Goal: Information Seeking & Learning: Find specific fact

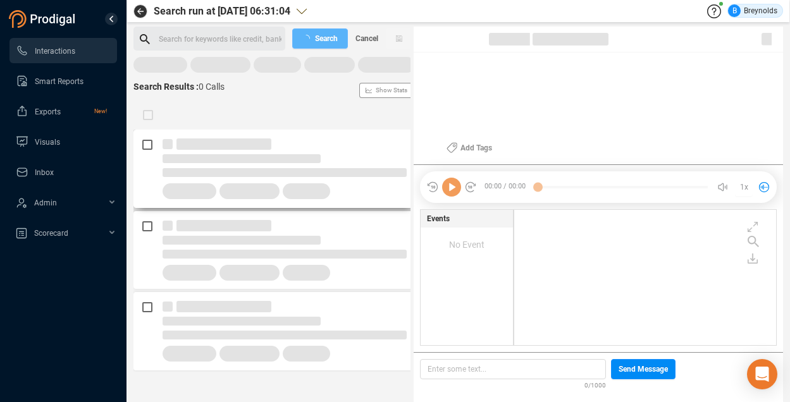
scroll to position [133, 256]
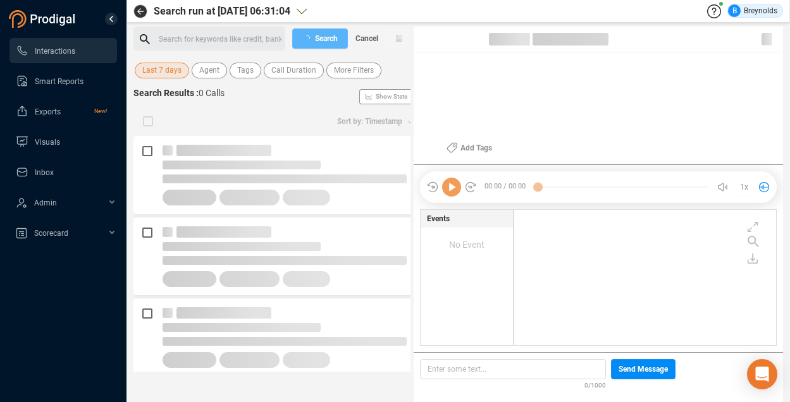
click at [163, 71] on span "Last 7 days" at bounding box center [161, 71] width 39 height 16
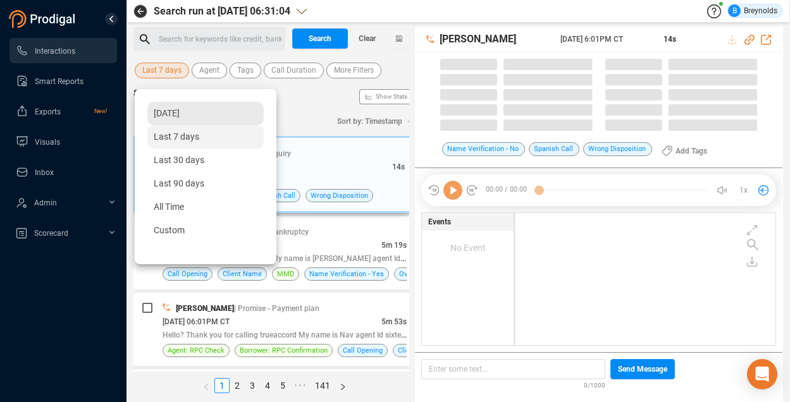
scroll to position [130, 254]
click at [179, 109] on span "[DATE]" at bounding box center [167, 113] width 26 height 10
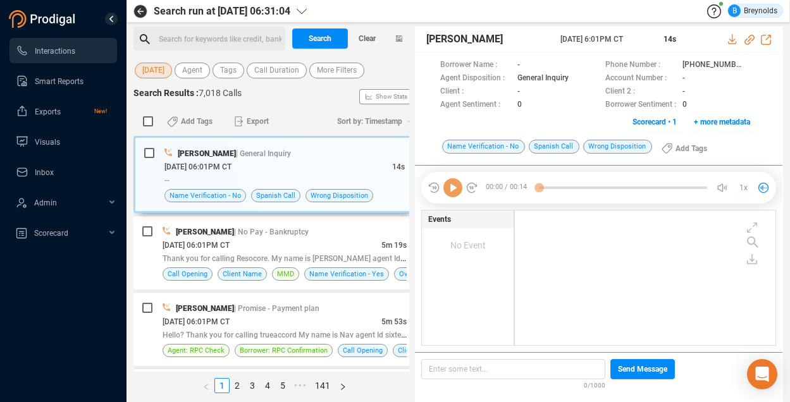
scroll to position [132, 254]
click at [164, 66] on span "[DATE]" at bounding box center [153, 71] width 22 height 16
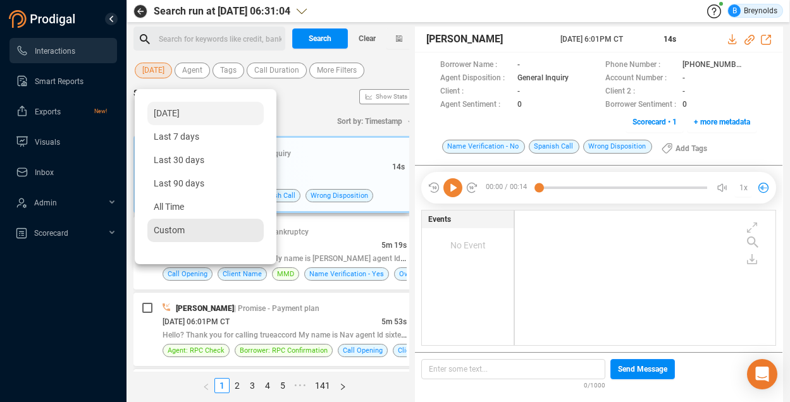
click at [180, 229] on span "Custom" at bounding box center [169, 230] width 31 height 10
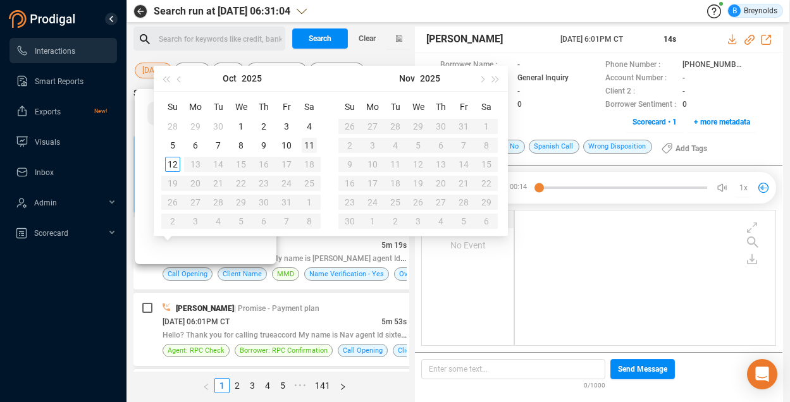
type input "[DATE]"
click at [288, 147] on div "10" at bounding box center [286, 145] width 15 height 15
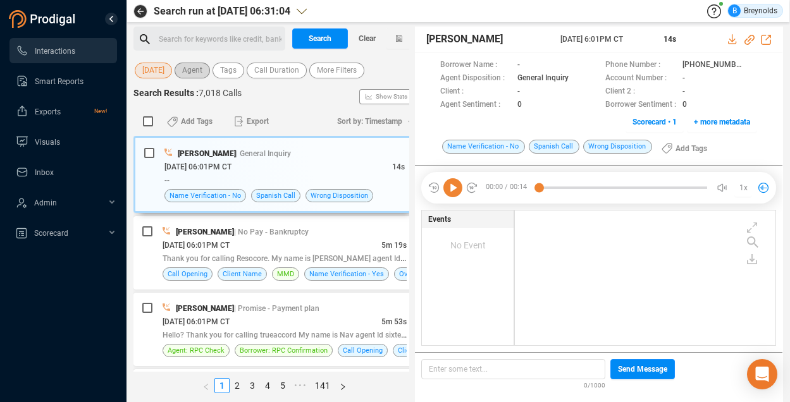
click at [190, 68] on span "Agent" at bounding box center [192, 71] width 20 height 16
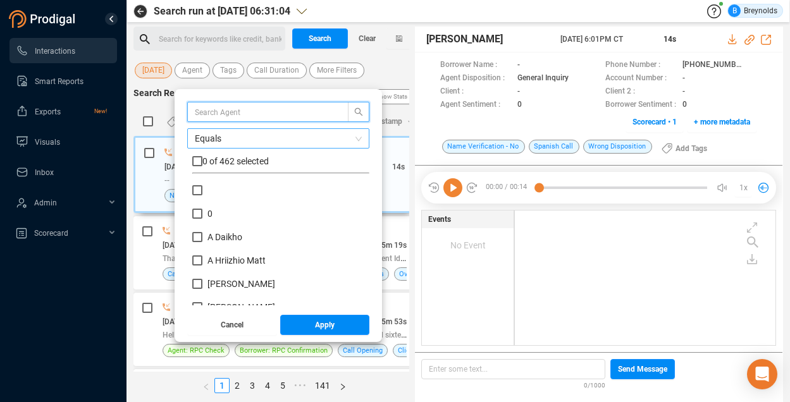
scroll to position [118, 171]
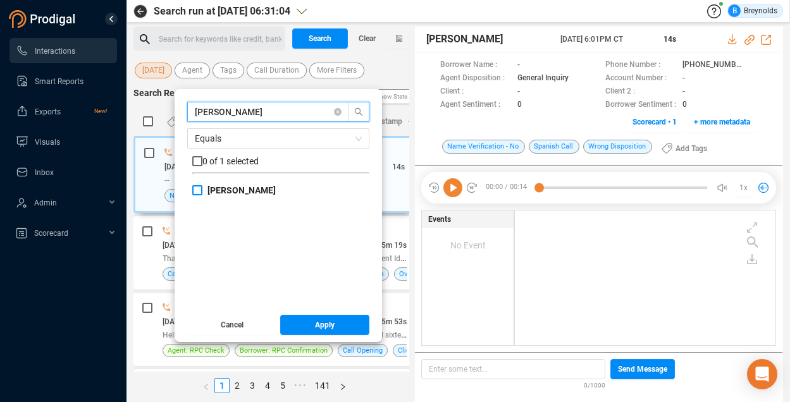
type input "[PERSON_NAME]"
click at [196, 188] on input "[PERSON_NAME]" at bounding box center [197, 190] width 10 height 10
checkbox input "true"
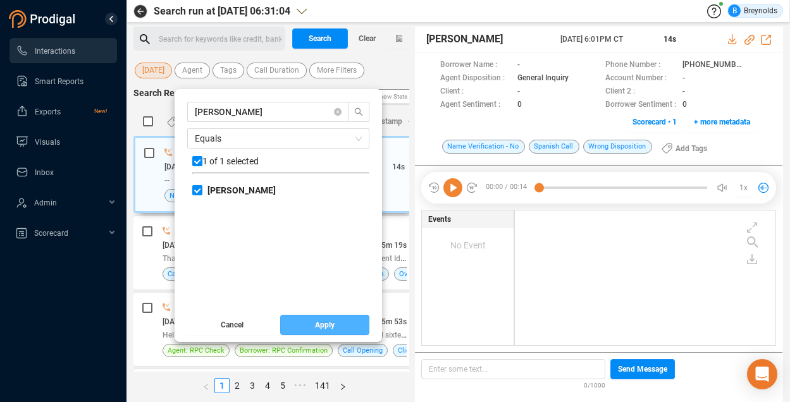
click at [317, 321] on span "Apply" at bounding box center [325, 325] width 20 height 20
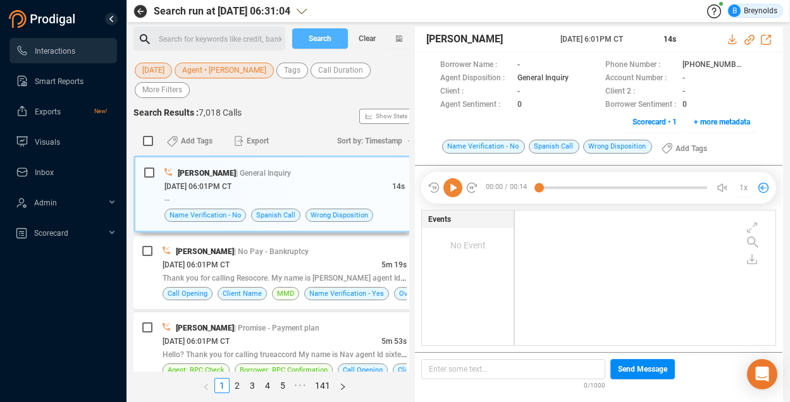
click at [310, 35] on span "Search" at bounding box center [320, 38] width 23 height 20
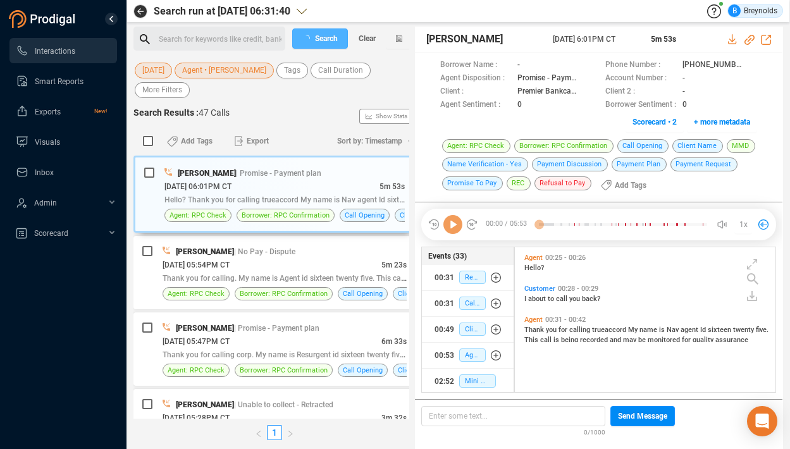
scroll to position [4, 7]
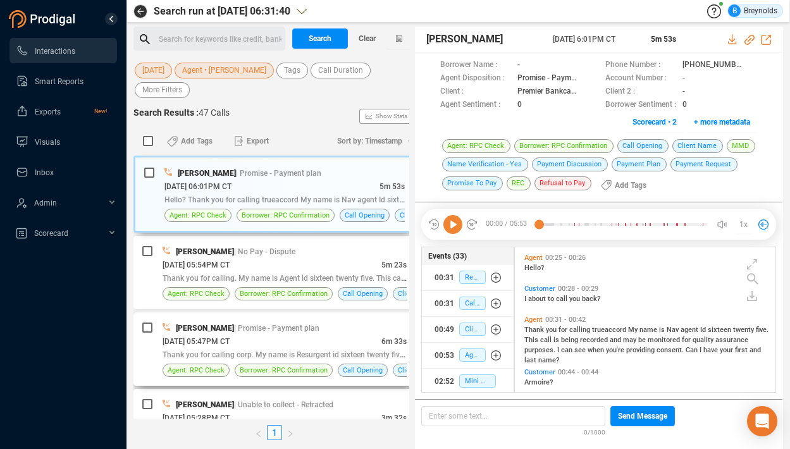
click at [273, 355] on span "Thank you for calling corp. My name is Resurgent id sixteen twenty five. This c…" at bounding box center [329, 354] width 333 height 10
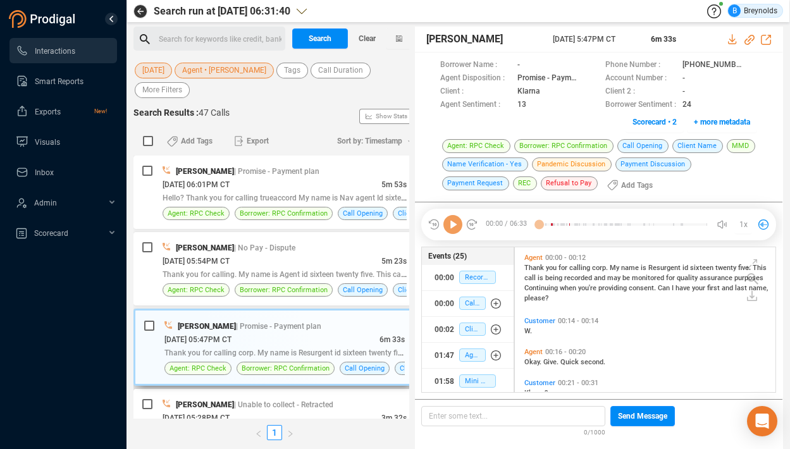
scroll to position [142, 254]
click at [749, 41] on icon at bounding box center [749, 40] width 10 height 10
click at [584, 75] on icon at bounding box center [586, 78] width 6 height 8
click at [749, 40] on icon at bounding box center [749, 40] width 10 height 10
click at [747, 63] on icon at bounding box center [752, 66] width 10 height 10
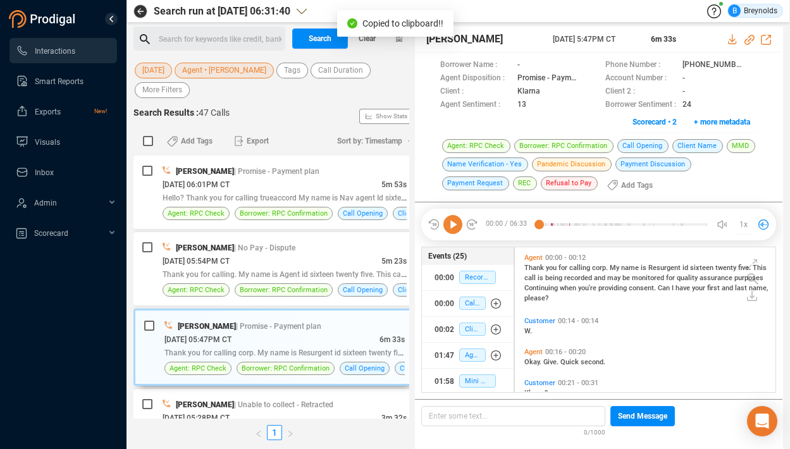
click at [449, 221] on icon at bounding box center [452, 224] width 19 height 19
click at [452, 226] on icon at bounding box center [452, 224] width 19 height 19
click at [452, 224] on icon at bounding box center [452, 224] width 19 height 19
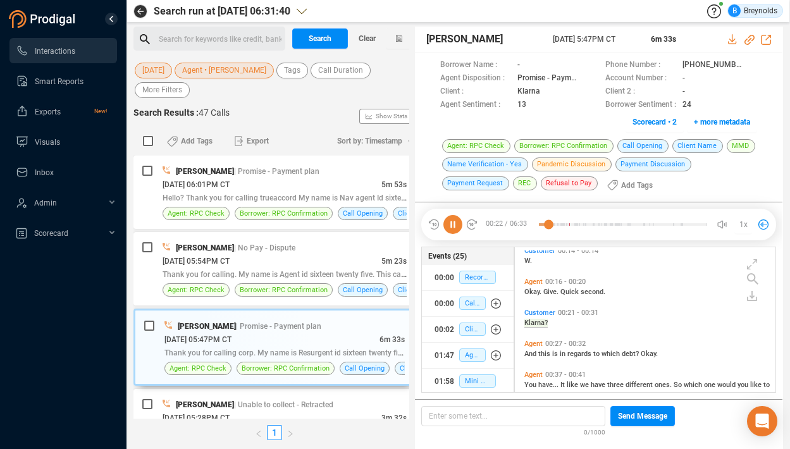
click at [453, 220] on icon at bounding box center [452, 224] width 19 height 19
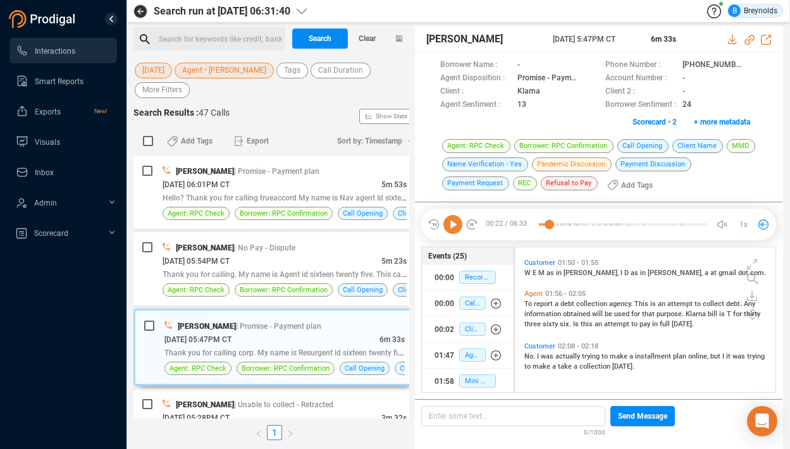
scroll to position [0, 0]
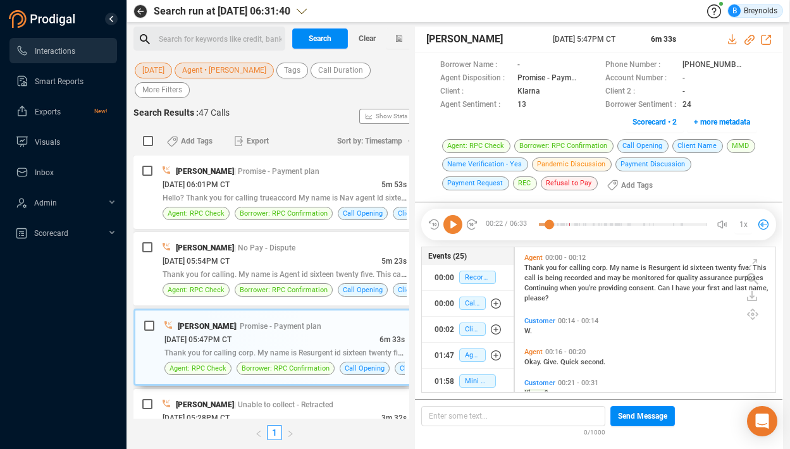
click at [453, 223] on icon at bounding box center [452, 224] width 19 height 19
click at [455, 222] on icon at bounding box center [452, 224] width 19 height 19
click at [452, 223] on icon at bounding box center [452, 224] width 19 height 19
click at [751, 317] on icon at bounding box center [752, 314] width 11 height 11
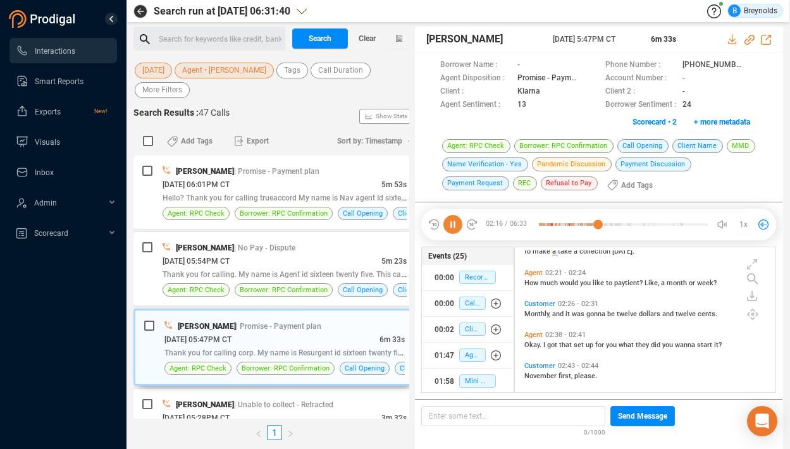
scroll to position [651, 0]
click at [452, 224] on icon at bounding box center [452, 224] width 19 height 19
click at [747, 64] on icon at bounding box center [752, 66] width 10 height 10
click at [453, 225] on icon at bounding box center [452, 224] width 19 height 19
click at [458, 225] on icon at bounding box center [452, 224] width 19 height 19
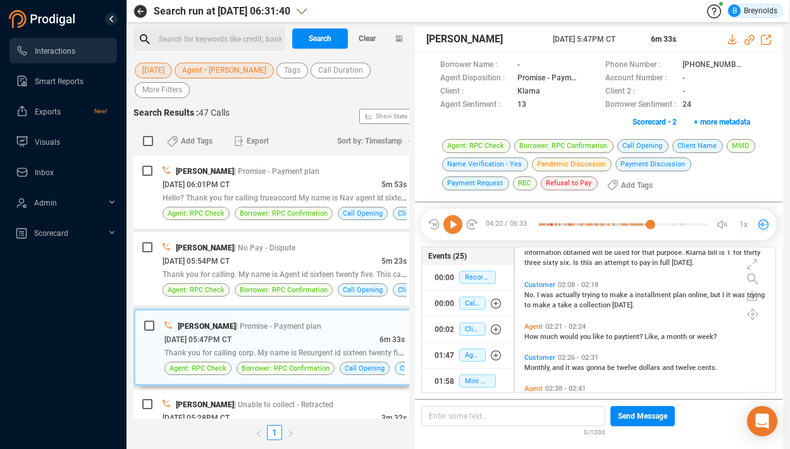
scroll to position [601, 0]
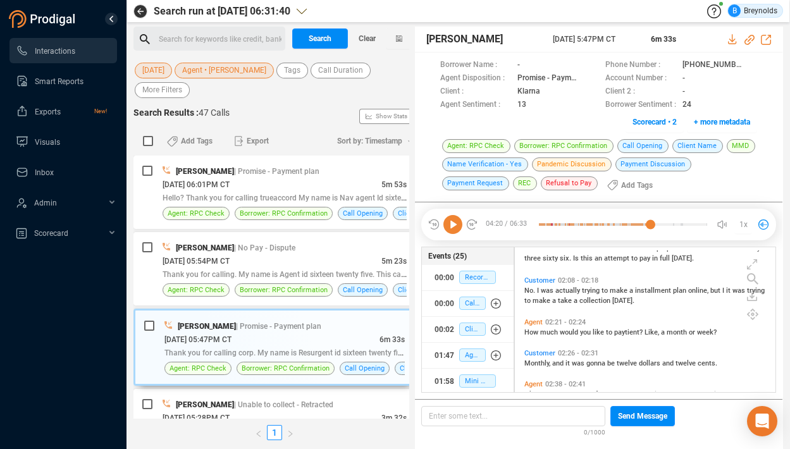
click at [526, 330] on span "How" at bounding box center [532, 332] width 16 height 8
click at [450, 223] on icon at bounding box center [452, 224] width 19 height 19
click at [452, 223] on icon at bounding box center [452, 224] width 19 height 19
click at [619, 335] on span "paytient?" at bounding box center [629, 332] width 30 height 8
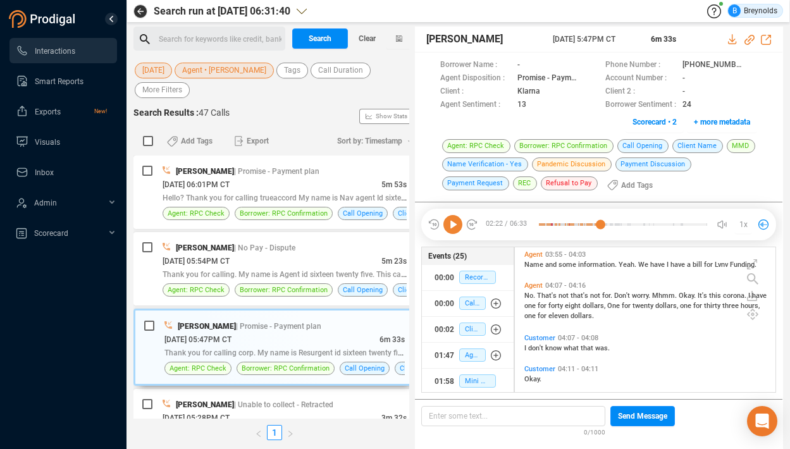
scroll to position [1044, 0]
click at [553, 302] on span "forty" at bounding box center [556, 304] width 16 height 8
click at [540, 333] on span "Customer" at bounding box center [539, 336] width 31 height 8
click at [454, 226] on icon at bounding box center [452, 224] width 19 height 19
click at [630, 318] on div "Agent 04:07 - 04:16 No. That's not that's not for. Don't worry. Mhmm. Okay. It'…" at bounding box center [648, 298] width 254 height 45
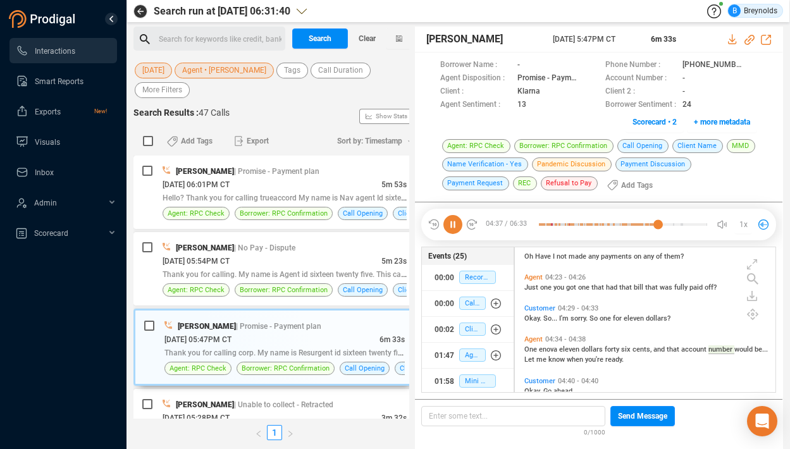
scroll to position [1190, 0]
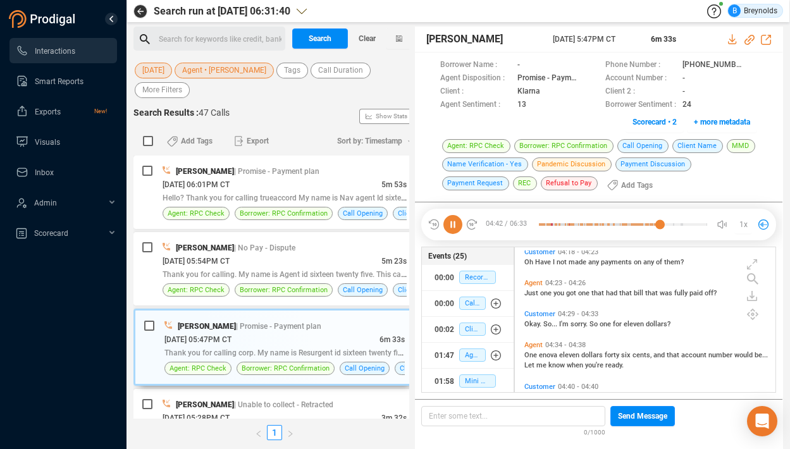
click at [454, 222] on icon at bounding box center [452, 224] width 19 height 19
click at [455, 224] on icon at bounding box center [452, 224] width 19 height 19
click at [455, 226] on icon at bounding box center [452, 224] width 19 height 19
click at [753, 316] on icon at bounding box center [752, 314] width 11 height 11
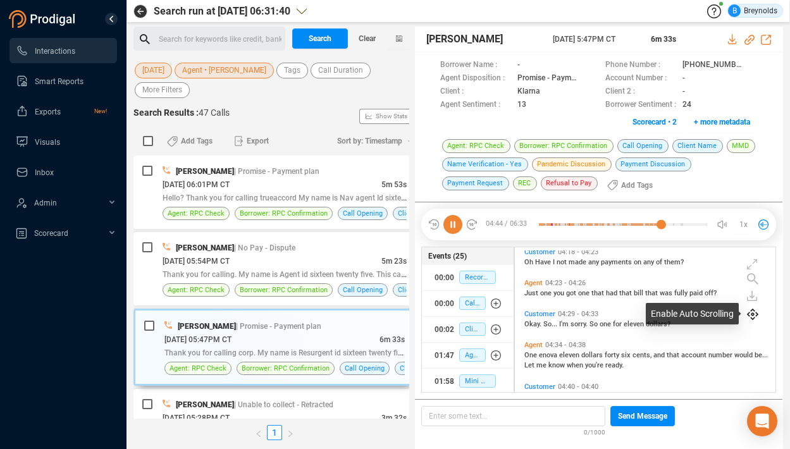
scroll to position [574, 0]
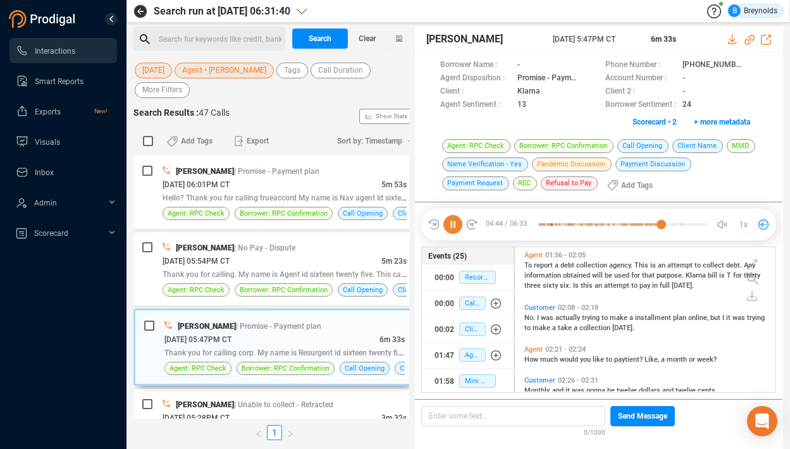
click at [455, 222] on icon at bounding box center [452, 224] width 19 height 19
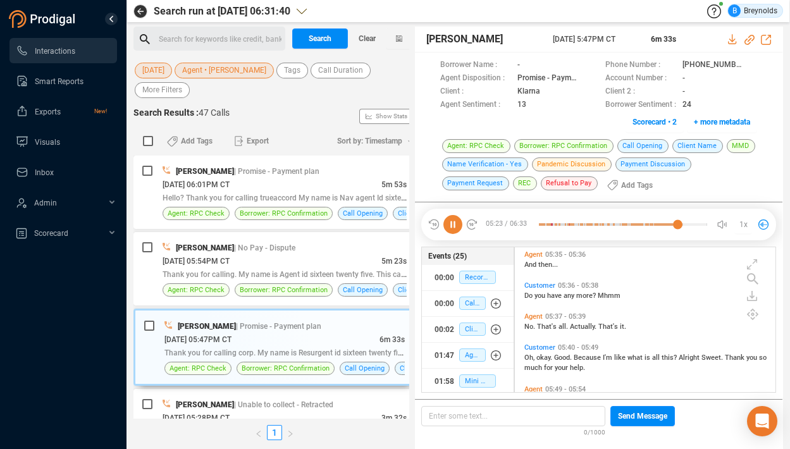
scroll to position [1866, 0]
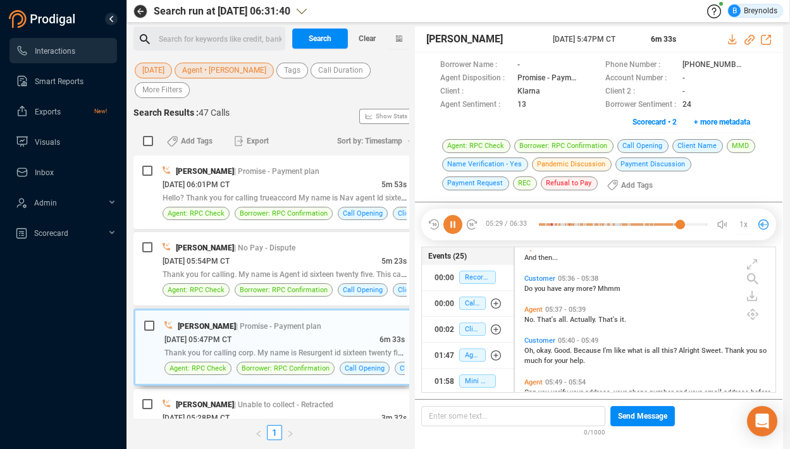
click at [451, 224] on icon at bounding box center [452, 224] width 19 height 19
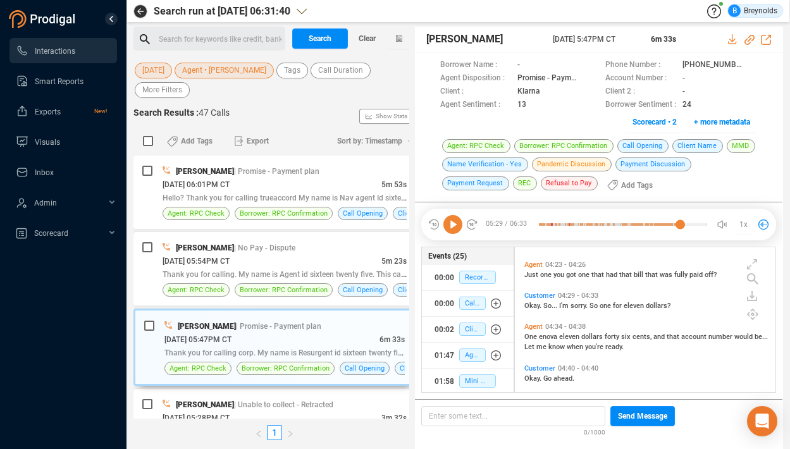
scroll to position [1210, 0]
click at [535, 295] on span "Customer" at bounding box center [539, 294] width 31 height 8
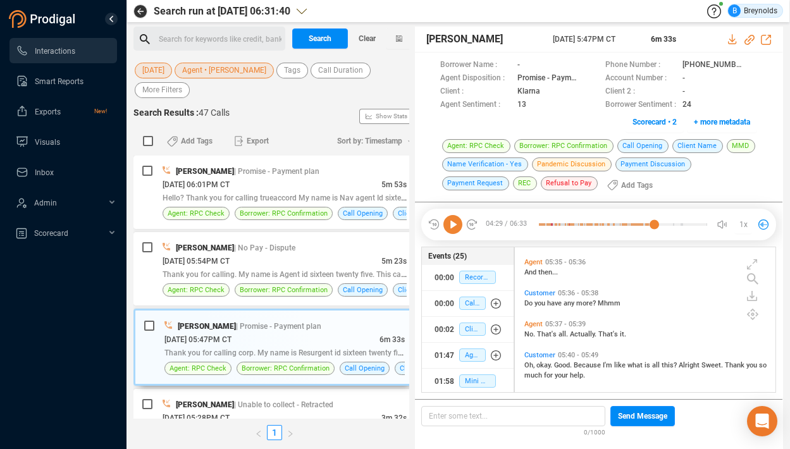
scroll to position [1847, 0]
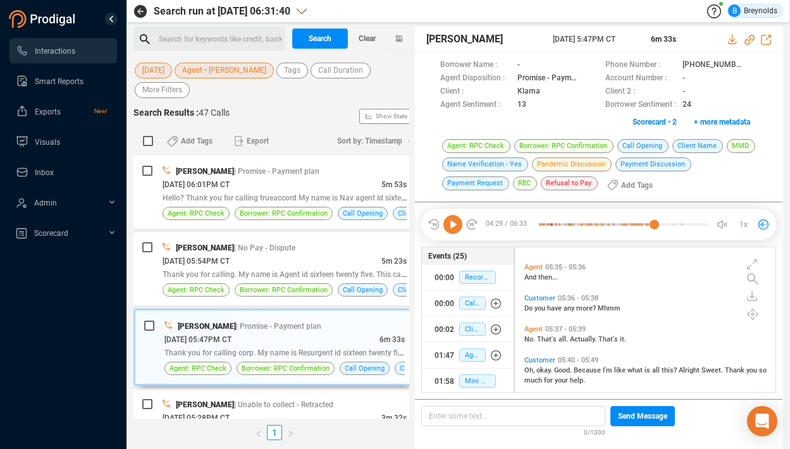
click at [534, 338] on span "No." at bounding box center [530, 339] width 13 height 8
click at [454, 219] on icon at bounding box center [452, 224] width 19 height 19
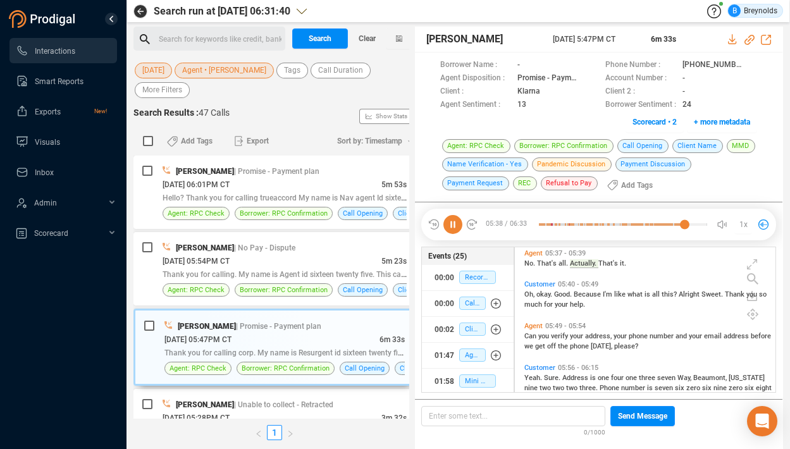
scroll to position [1928, 0]
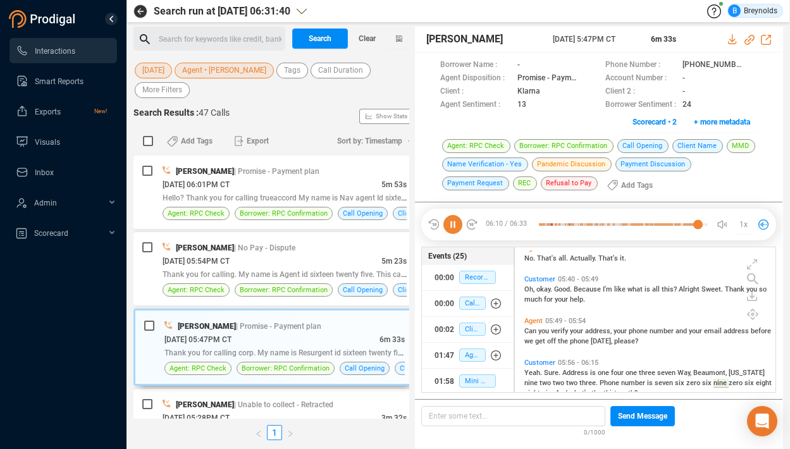
click at [200, 72] on span "Agent • [PERSON_NAME]" at bounding box center [224, 71] width 84 height 16
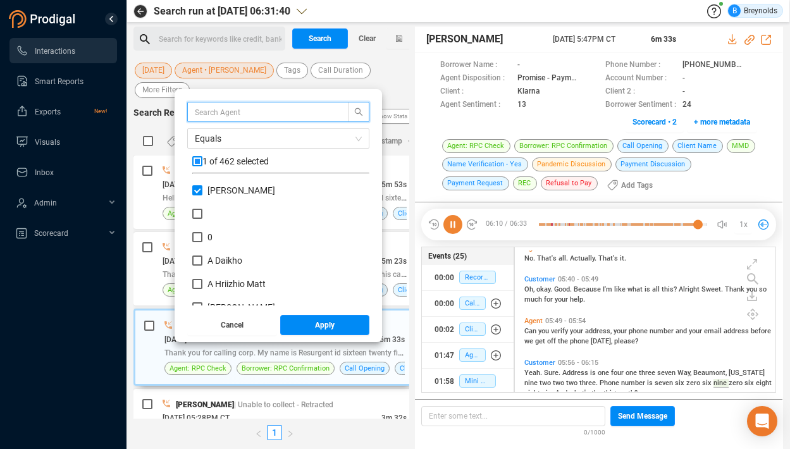
scroll to position [118, 171]
click at [198, 192] on input "[PERSON_NAME]" at bounding box center [197, 190] width 10 height 10
checkbox input "false"
click at [257, 113] on input "text" at bounding box center [262, 112] width 134 height 14
paste input "[PERSON_NAME]"
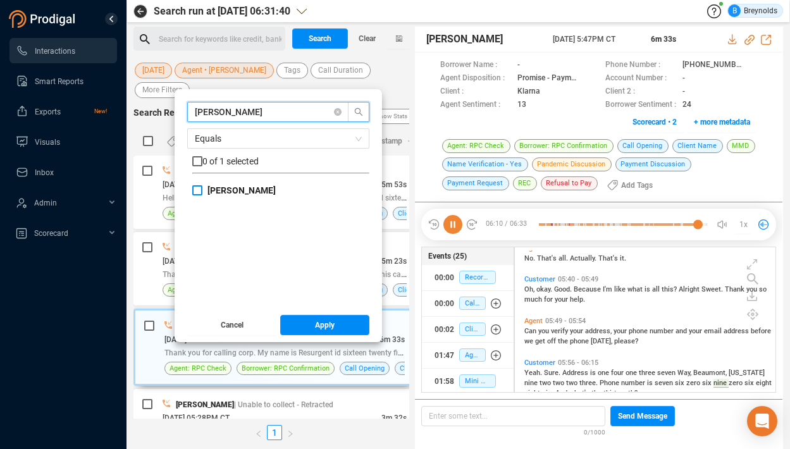
type input "[PERSON_NAME]"
click at [223, 188] on b "[PERSON_NAME]" at bounding box center [241, 190] width 68 height 10
click at [202, 188] on input "[PERSON_NAME]" at bounding box center [197, 190] width 10 height 10
checkbox input "true"
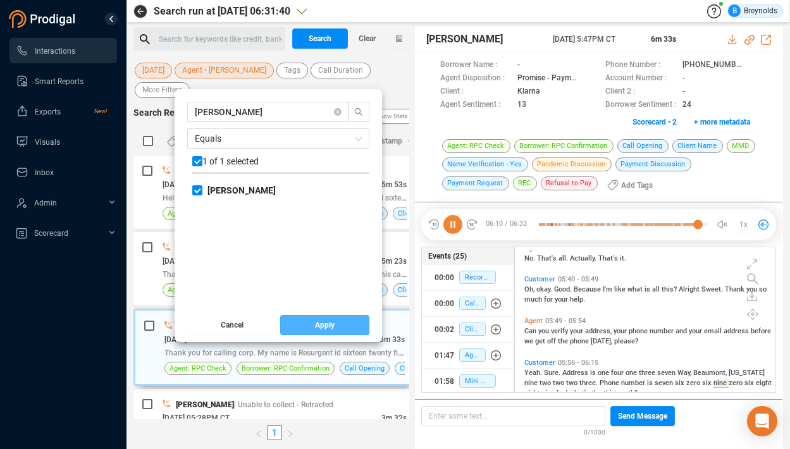
click at [327, 331] on span "Apply" at bounding box center [325, 325] width 20 height 20
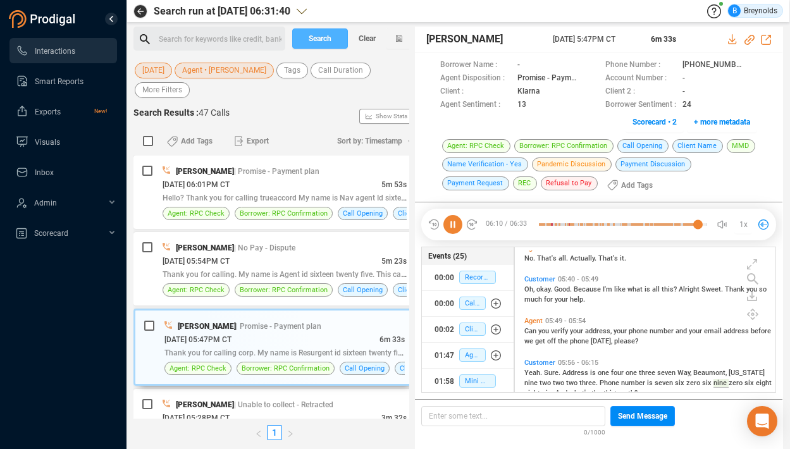
click at [314, 39] on span "Search" at bounding box center [320, 38] width 23 height 20
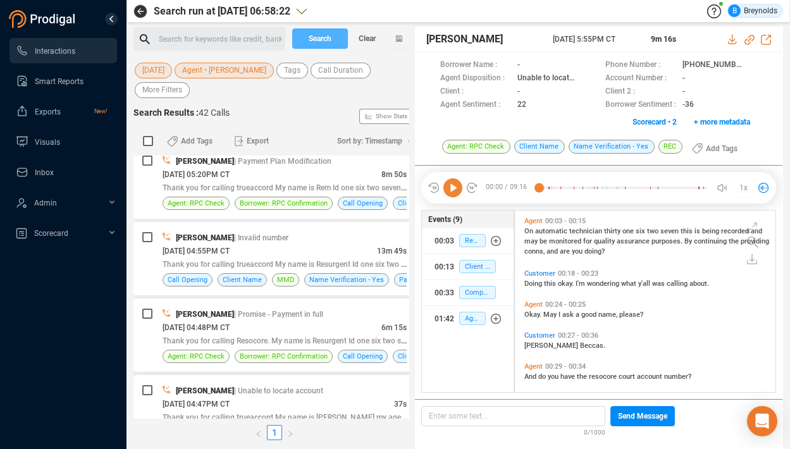
scroll to position [258, 0]
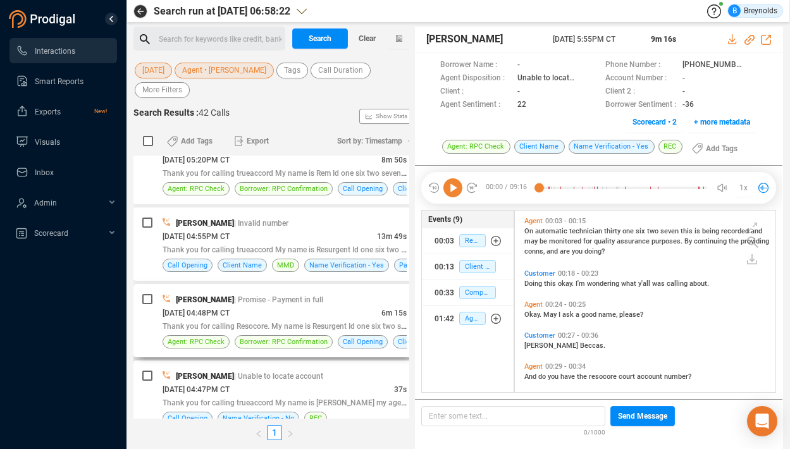
click at [230, 309] on span "[DATE] 04:48PM CT" at bounding box center [196, 313] width 67 height 9
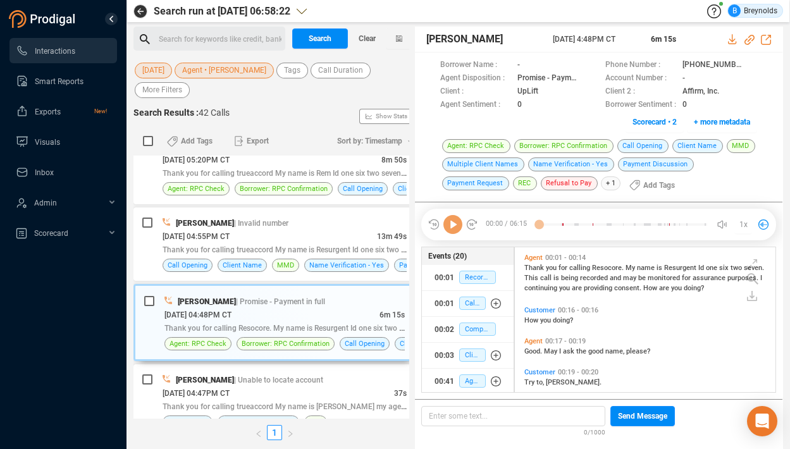
scroll to position [142, 254]
click at [749, 36] on icon at bounding box center [749, 40] width 10 height 10
click at [747, 63] on icon at bounding box center [752, 66] width 10 height 10
click at [453, 220] on icon at bounding box center [452, 224] width 19 height 19
click at [456, 226] on icon at bounding box center [452, 224] width 19 height 19
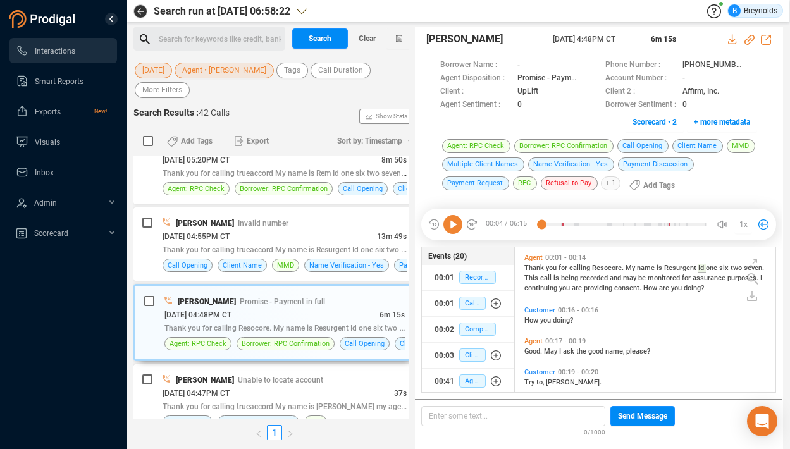
click at [456, 226] on icon at bounding box center [452, 224] width 19 height 19
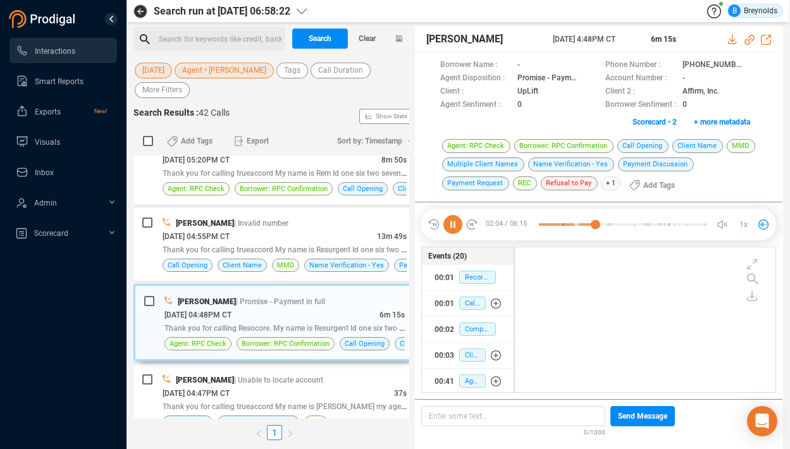
scroll to position [714, 0]
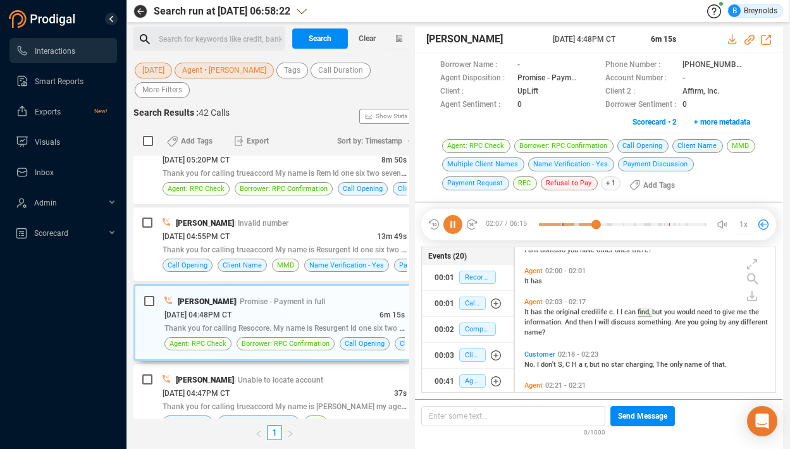
click at [452, 230] on icon at bounding box center [452, 224] width 19 height 19
click at [457, 226] on icon at bounding box center [452, 224] width 19 height 19
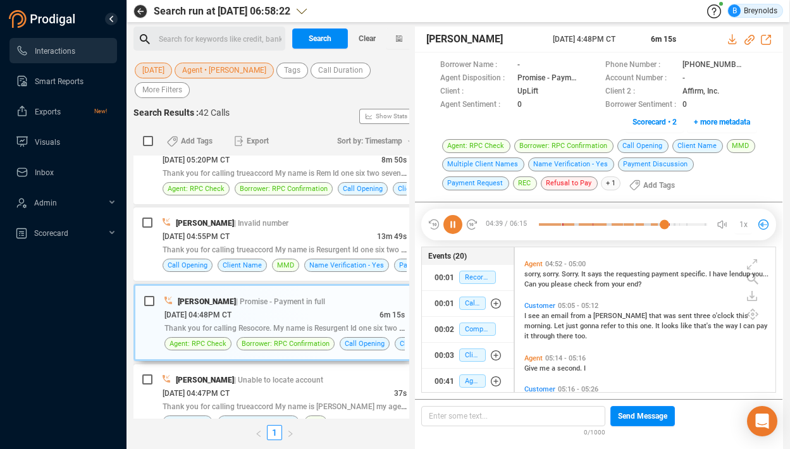
scroll to position [1578, 0]
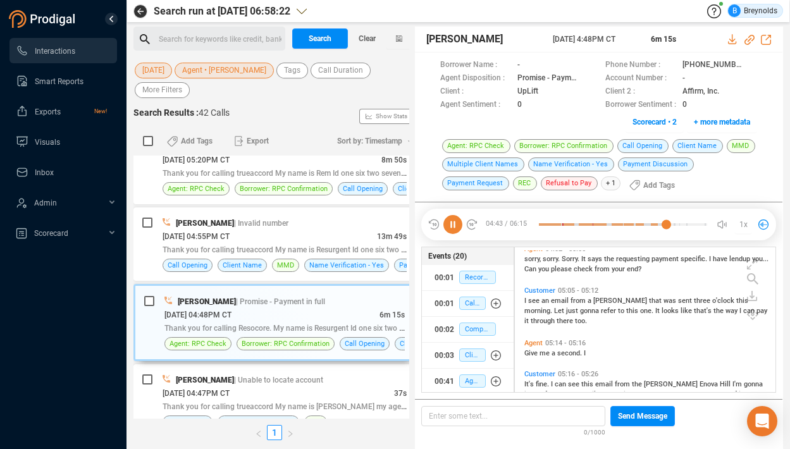
click at [538, 289] on span "Customer" at bounding box center [539, 291] width 31 height 8
click at [753, 315] on icon at bounding box center [752, 314] width 11 height 11
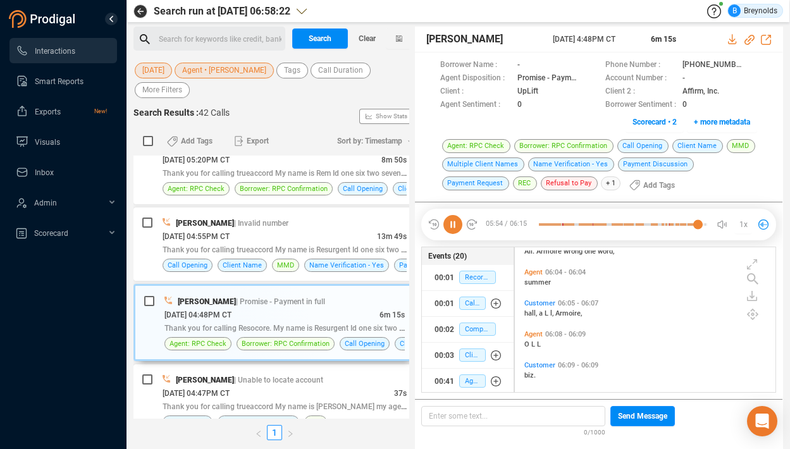
scroll to position [2080, 0]
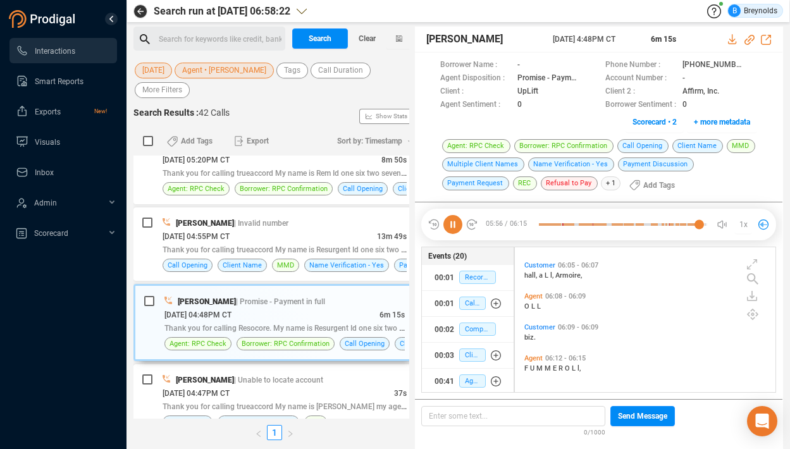
click at [455, 222] on icon at bounding box center [452, 224] width 19 height 19
click at [223, 68] on span "Agent • [PERSON_NAME]" at bounding box center [224, 71] width 84 height 16
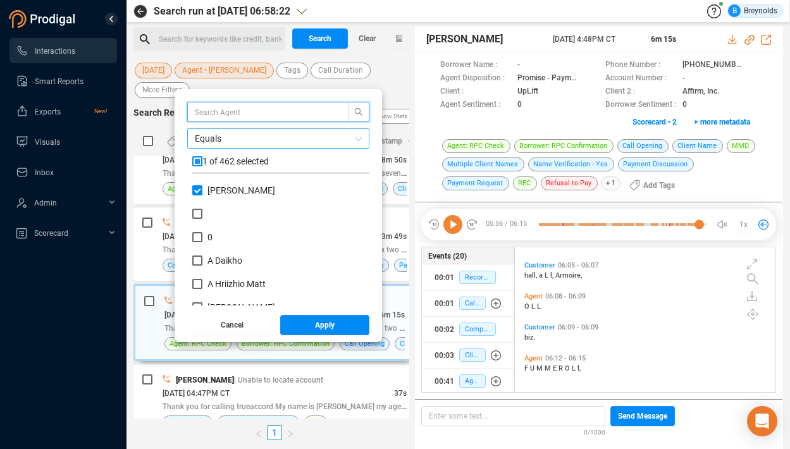
scroll to position [118, 171]
click at [199, 187] on input "[PERSON_NAME]" at bounding box center [197, 190] width 10 height 10
checkbox input "false"
click at [247, 113] on input "text" at bounding box center [262, 112] width 134 height 14
paste input "[PERSON_NAME]"
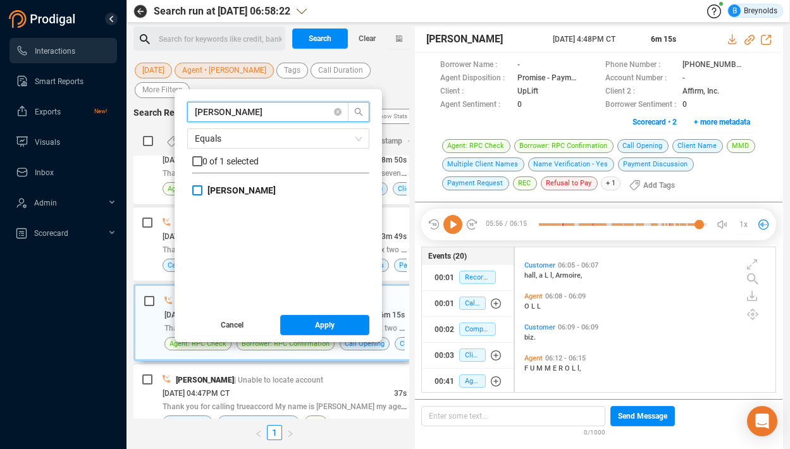
type input "[PERSON_NAME]"
click at [217, 189] on b "[PERSON_NAME]" at bounding box center [241, 190] width 68 height 10
click at [202, 189] on input "[PERSON_NAME]" at bounding box center [197, 190] width 10 height 10
checkbox input "true"
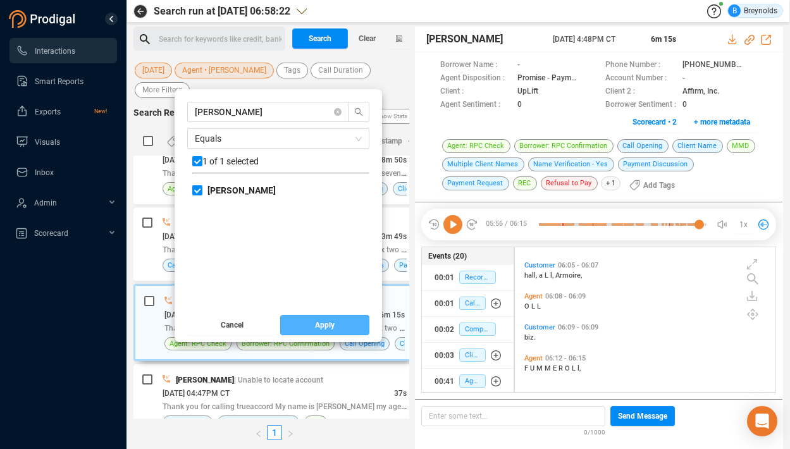
click at [309, 326] on button "Apply" at bounding box center [325, 325] width 90 height 20
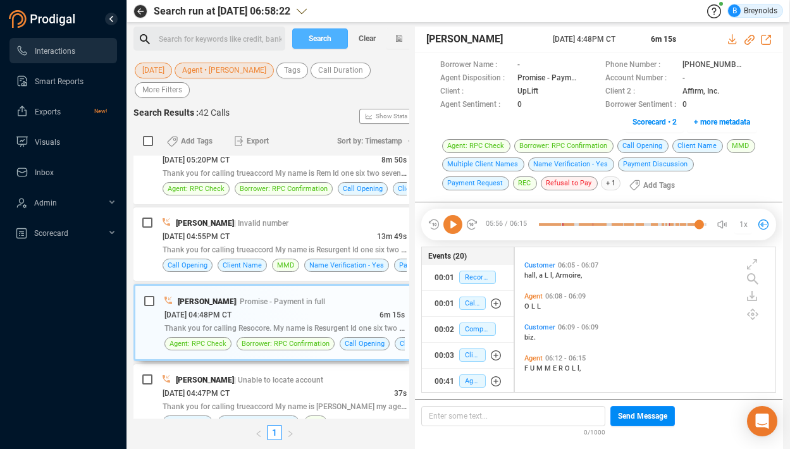
click at [314, 38] on span "Search" at bounding box center [320, 38] width 23 height 20
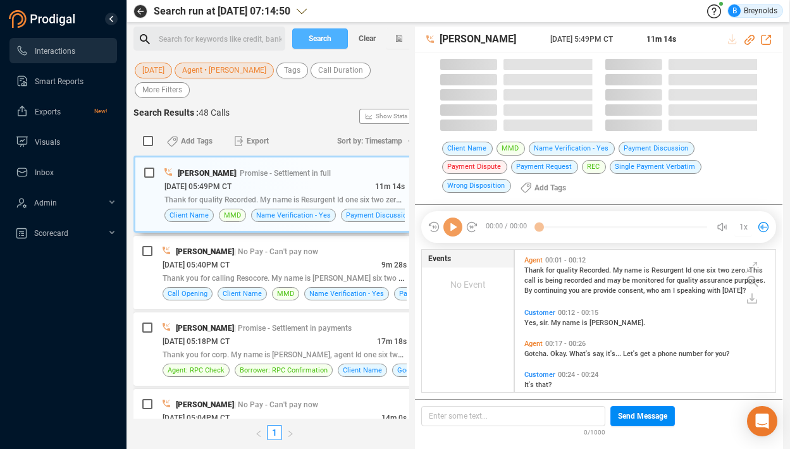
scroll to position [142, 254]
